Goal: Check status: Check status

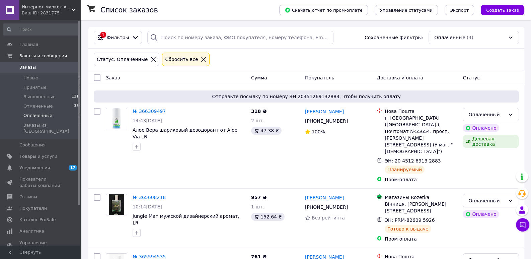
click at [52, 68] on span "Заказы" at bounding box center [40, 67] width 43 height 6
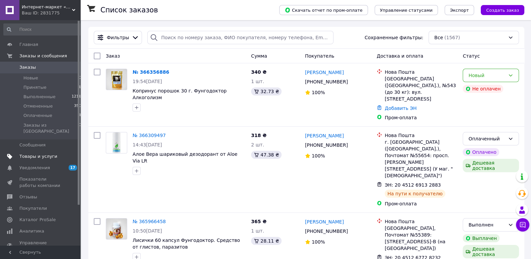
click at [31, 153] on span "Товары и услуги" at bounding box center [38, 156] width 38 height 6
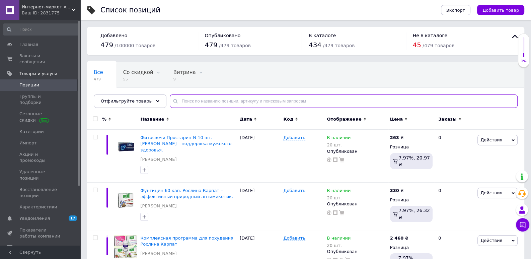
click at [200, 102] on input "text" at bounding box center [344, 100] width 348 height 13
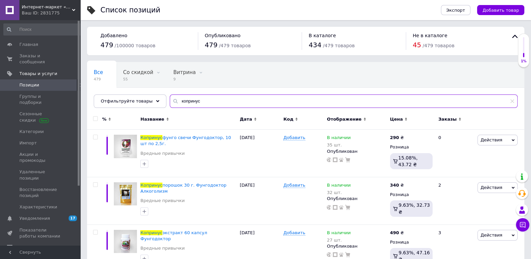
scroll to position [70, 0]
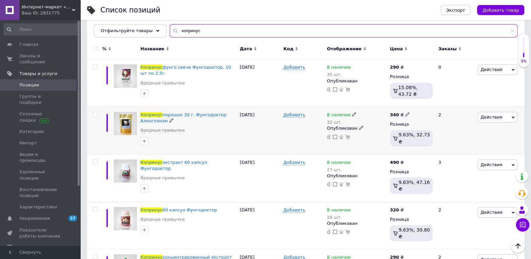
type input "копринус"
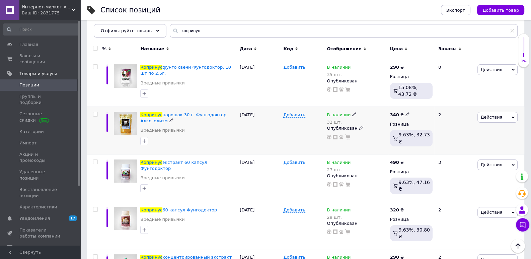
click at [396, 116] on b "340" at bounding box center [394, 114] width 9 height 5
type input "360"
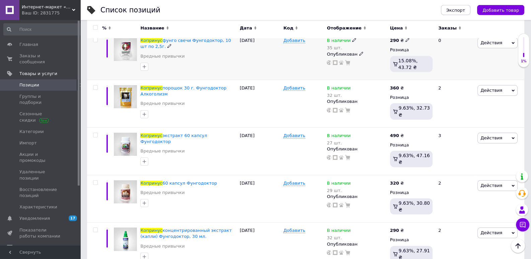
scroll to position [99, 0]
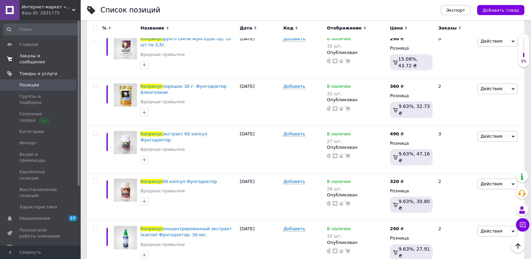
click at [39, 58] on span "Заказы и сообщения" at bounding box center [40, 59] width 43 height 12
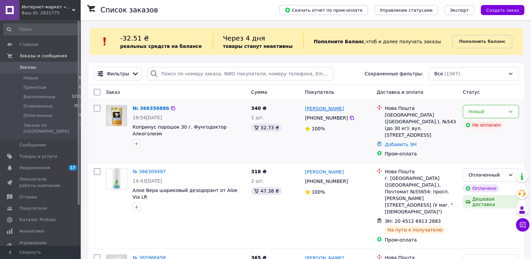
click at [322, 110] on link "[PERSON_NAME]" at bounding box center [324, 108] width 39 height 7
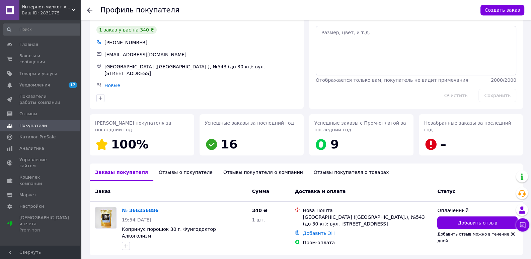
scroll to position [35, 0]
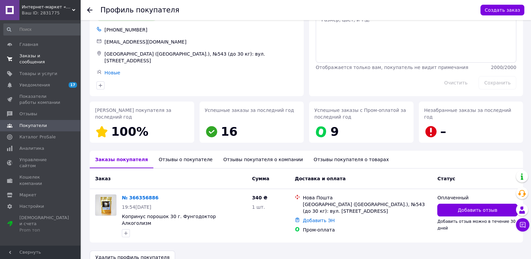
click at [28, 57] on span "Заказы и сообщения" at bounding box center [40, 59] width 43 height 12
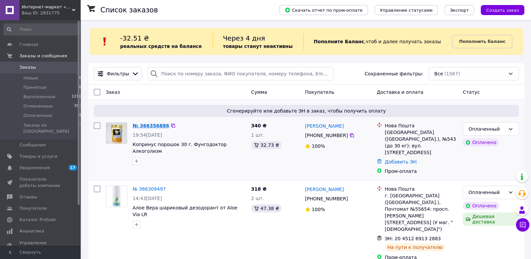
click at [157, 124] on link "№ 366356886" at bounding box center [151, 125] width 37 height 5
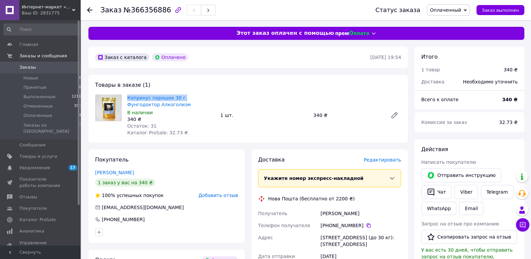
drag, startPoint x: 126, startPoint y: 99, endPoint x: 179, endPoint y: 94, distance: 53.5
click at [179, 94] on div "Копринус порошок 30 г. Фунгодоктор Алкоголизм В наличии 340 ₴ Остаток: 31 Катал…" at bounding box center [171, 115] width 93 height 44
copy link "Копринус порошок 30 г."
click at [225, 90] on div "Товары в заказе (1) Копринус порошок 30 г. Фунгодоктор Алкоголизм В наличии 340…" at bounding box center [248, 109] width 320 height 68
click at [53, 68] on span "Заказы" at bounding box center [40, 67] width 43 height 6
